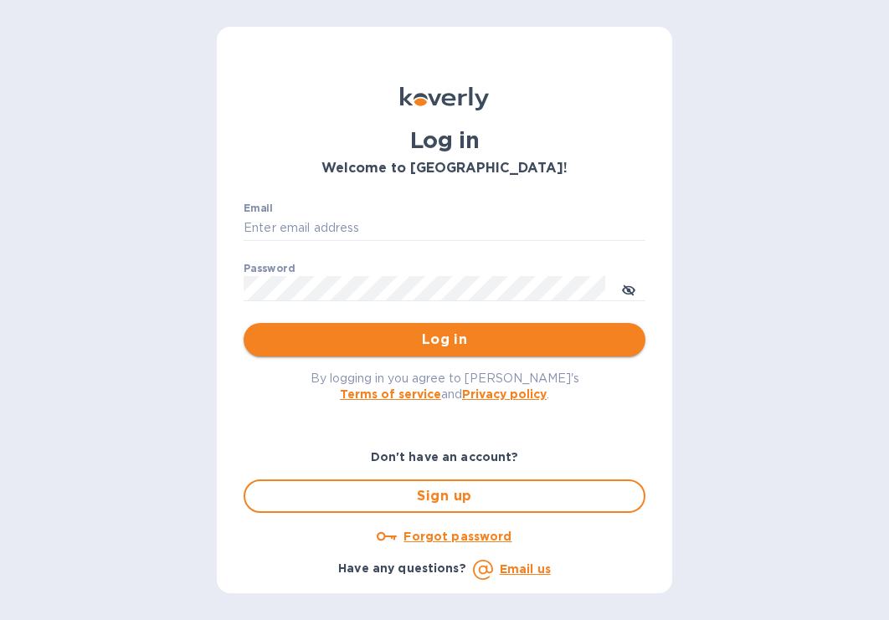
type input "b@[DOMAIN_NAME]"
click at [415, 341] on span "Log in" at bounding box center [444, 340] width 375 height 20
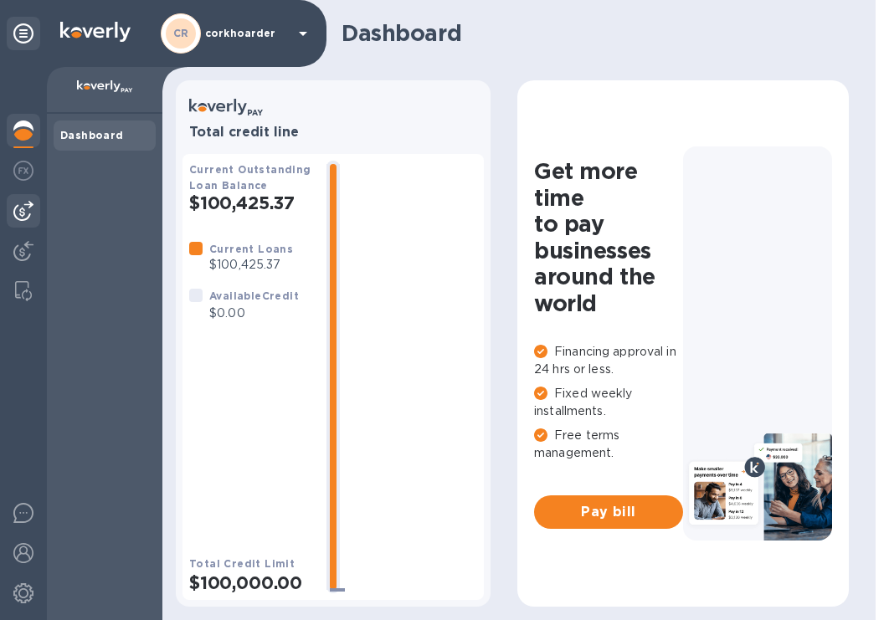
click at [23, 198] on div at bounding box center [23, 210] width 33 height 33
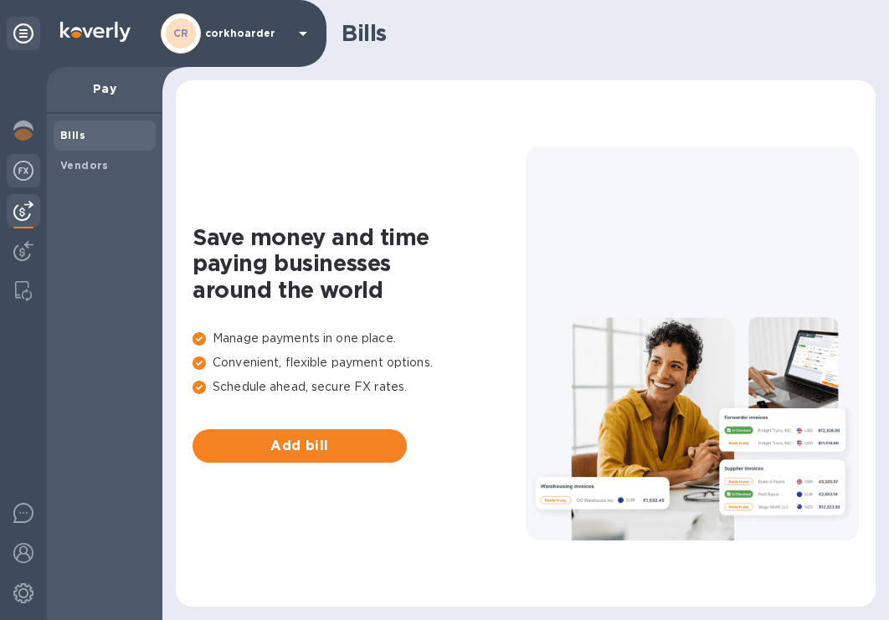
click at [24, 162] on img at bounding box center [23, 171] width 20 height 20
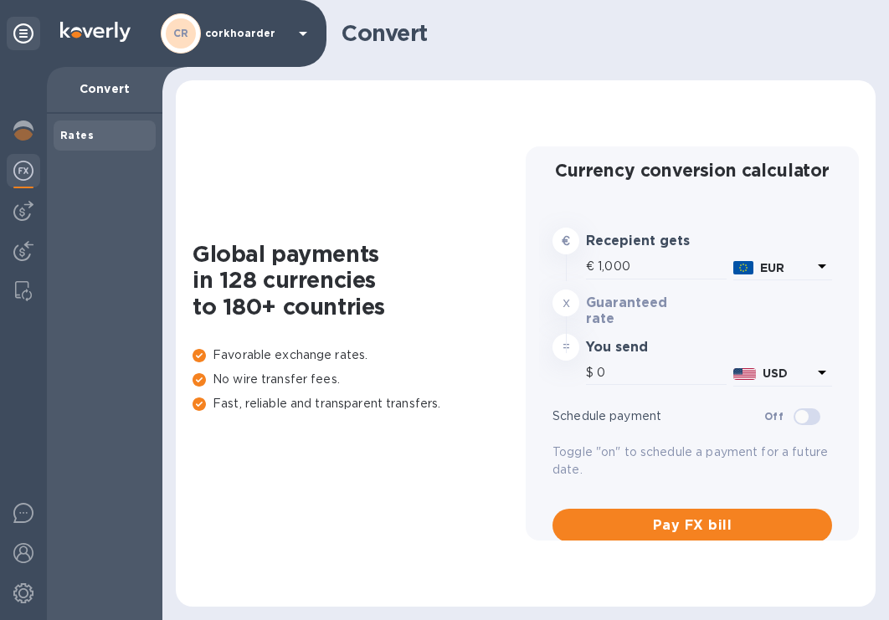
type input "1,177.61"
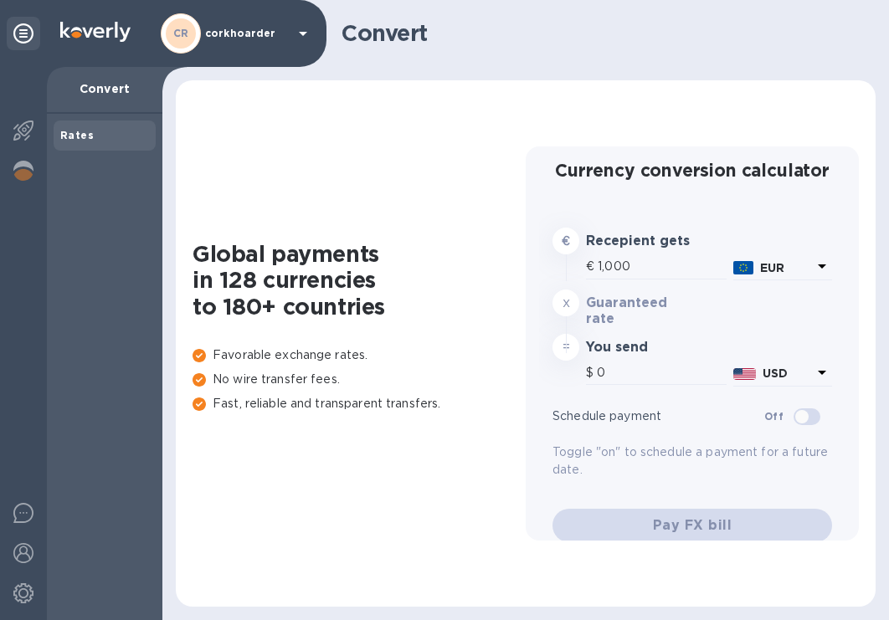
type input "1,177.61"
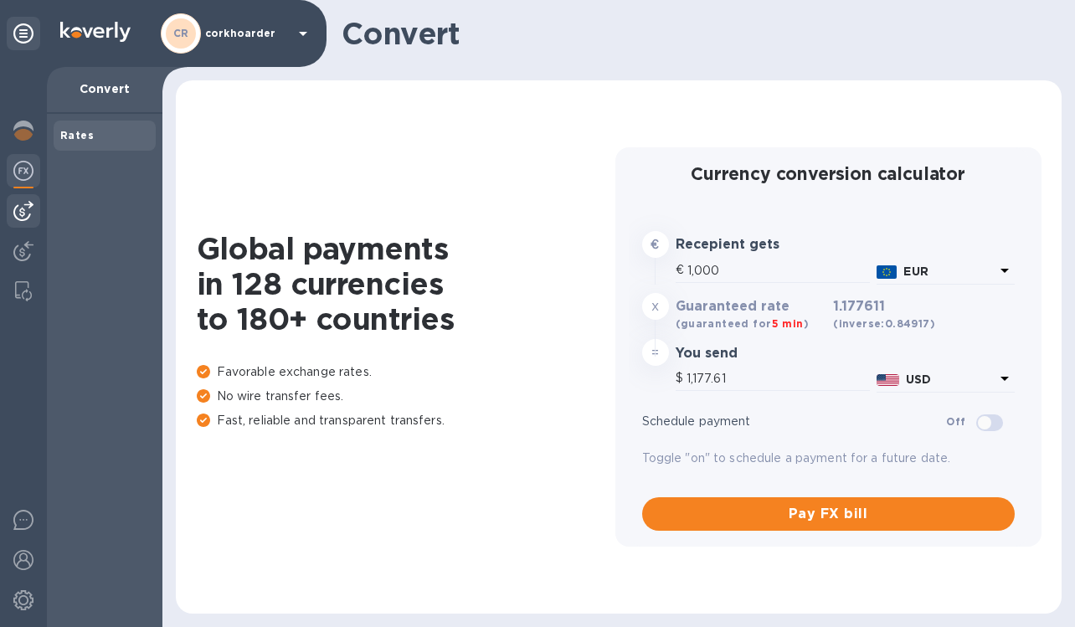
click at [28, 213] on img at bounding box center [23, 211] width 20 height 20
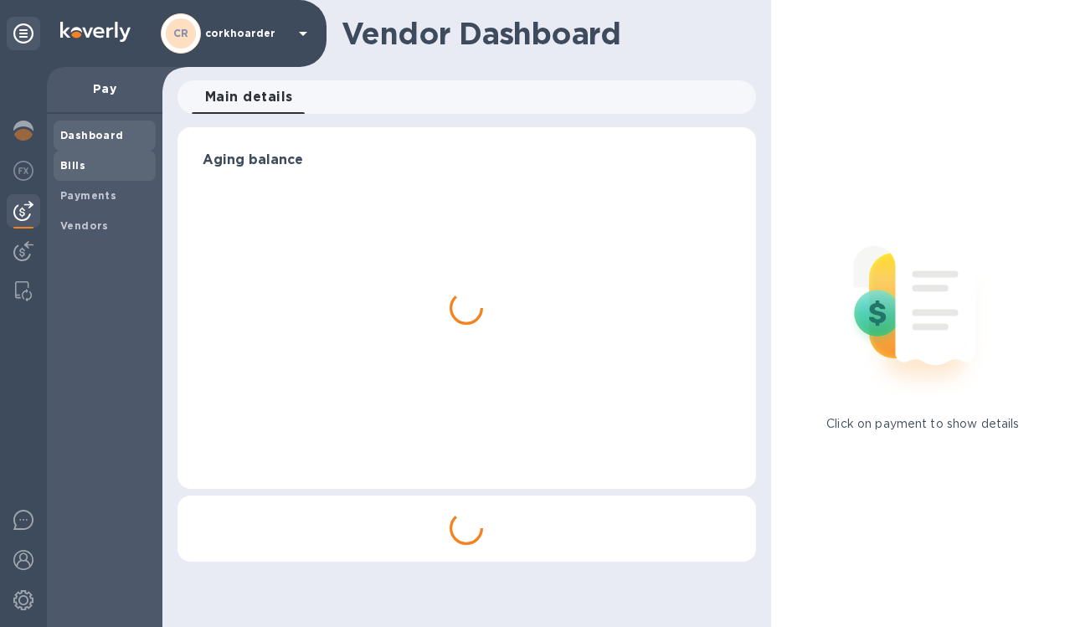
click at [74, 164] on b "Bills" at bounding box center [72, 165] width 25 height 13
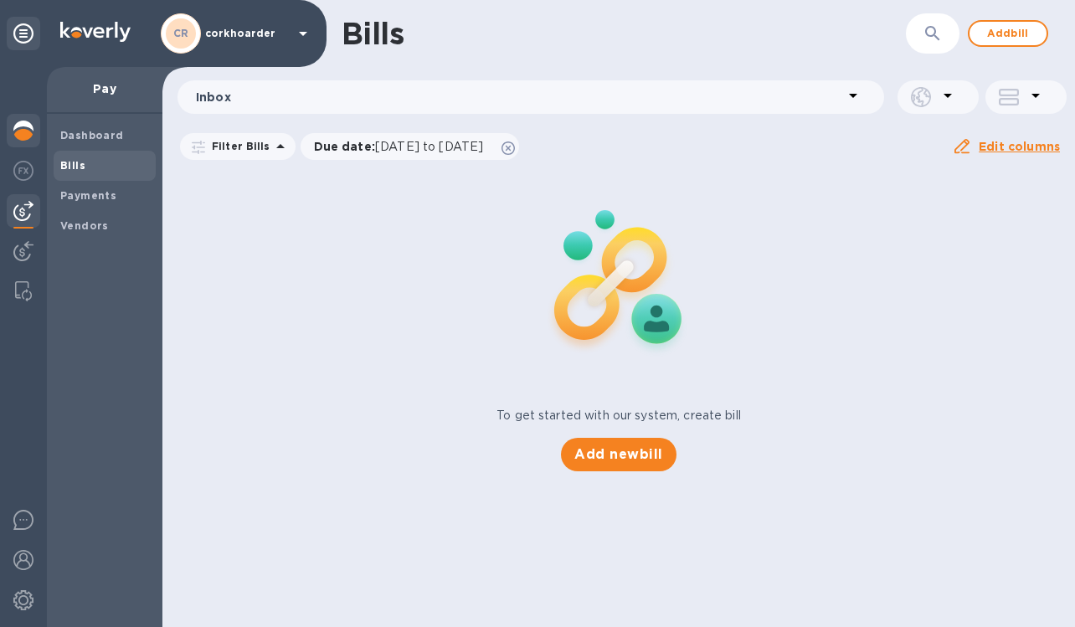
click at [19, 141] on div at bounding box center [23, 132] width 33 height 37
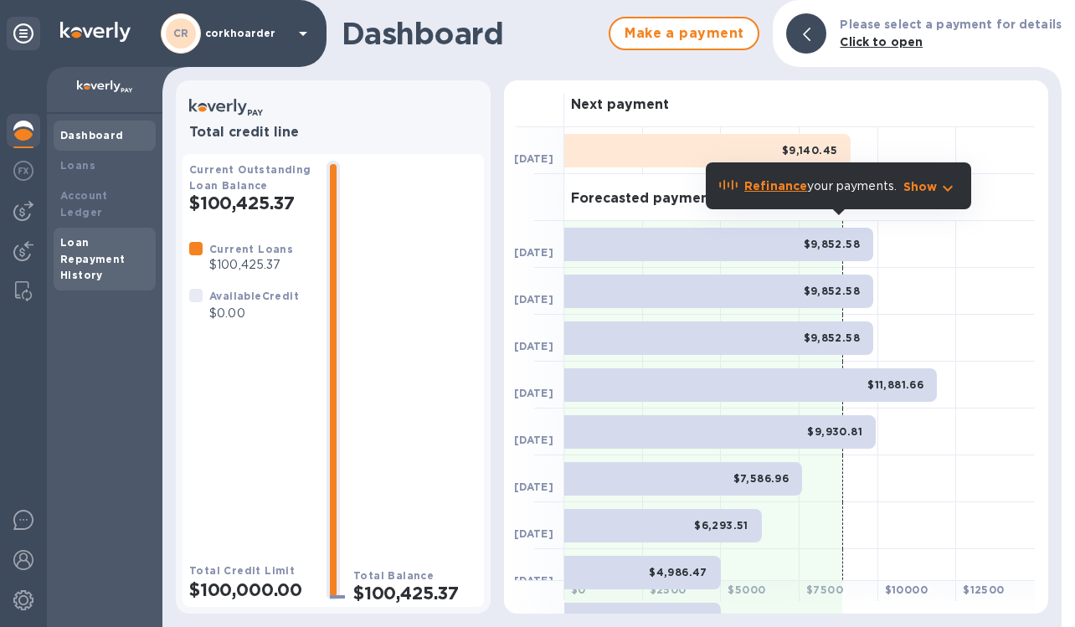
click at [90, 228] on div "Loan Repayment History" at bounding box center [105, 260] width 102 height 64
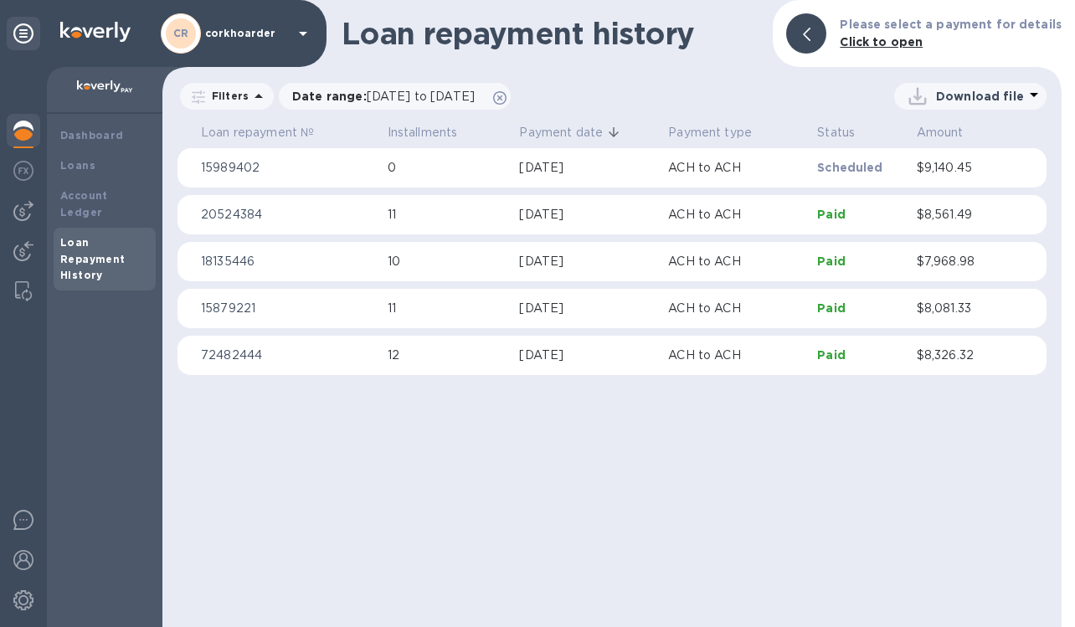
click at [110, 228] on div "Loan Repayment History" at bounding box center [105, 260] width 102 height 64
click at [108, 196] on b "Account Ledger" at bounding box center [84, 203] width 48 height 29
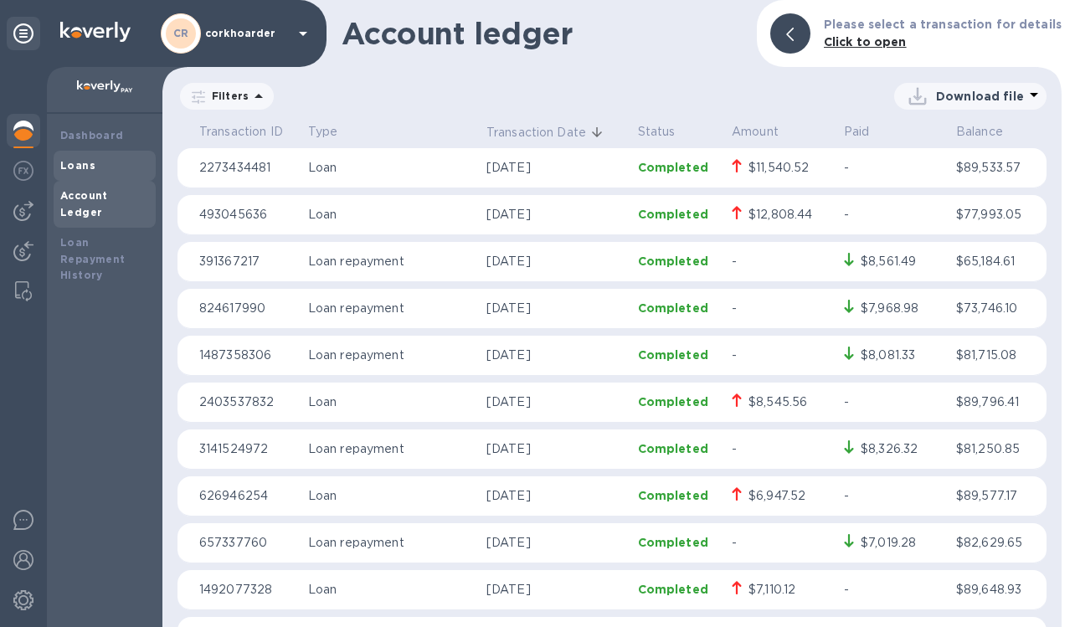
click at [108, 164] on div "Loans" at bounding box center [104, 165] width 89 height 17
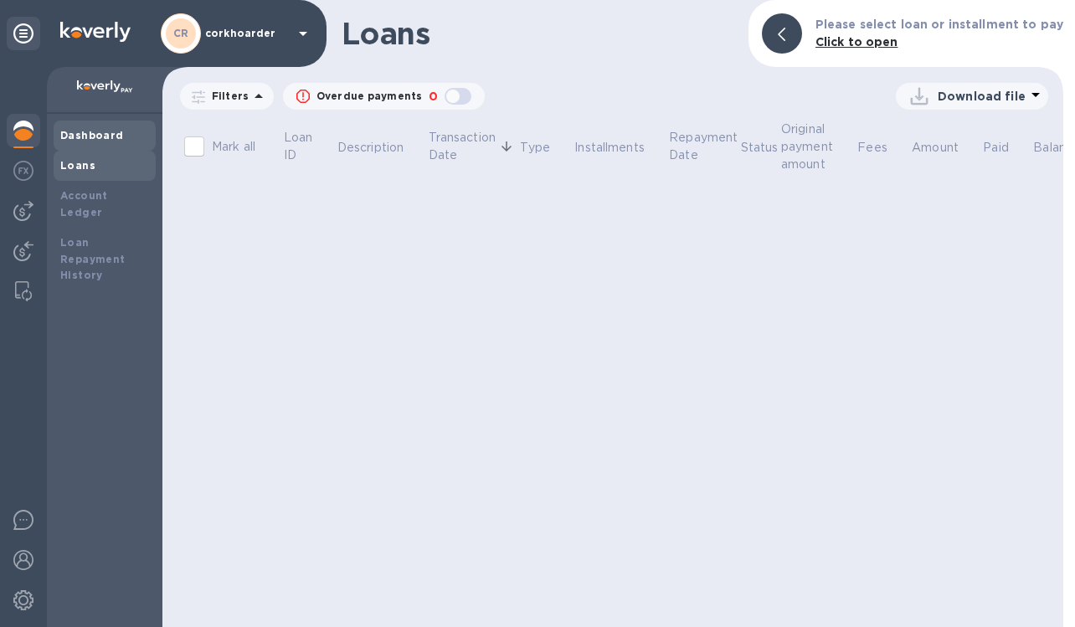
click at [109, 147] on div "Dashboard" at bounding box center [105, 136] width 102 height 30
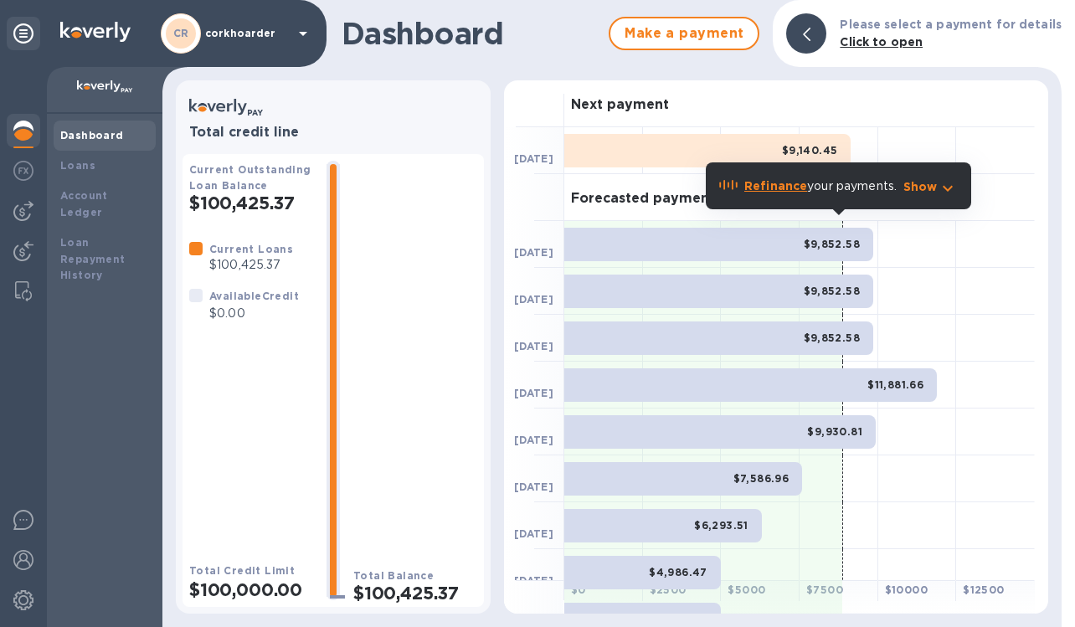
click at [27, 135] on img at bounding box center [23, 131] width 20 height 20
